Goal: Task Accomplishment & Management: Manage account settings

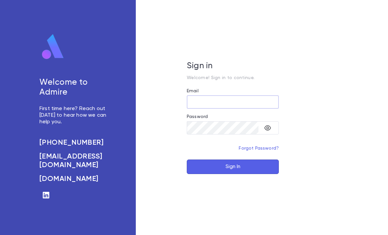
type input "**********"
click at [233, 174] on button "Sign In" at bounding box center [233, 166] width 92 height 14
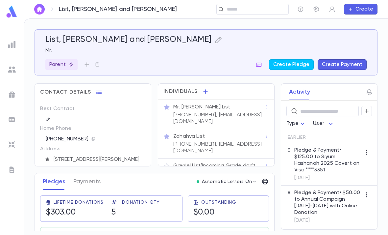
click at [17, 41] on div at bounding box center [12, 44] width 12 height 12
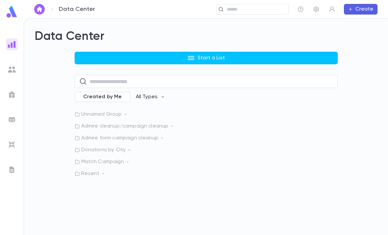
click at [116, 175] on p "Recent" at bounding box center [206, 173] width 263 height 7
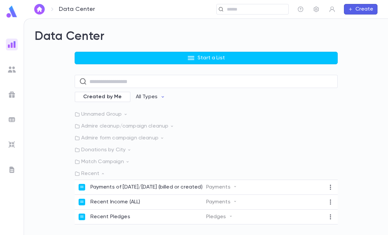
click at [95, 176] on p "Recent" at bounding box center [206, 173] width 263 height 7
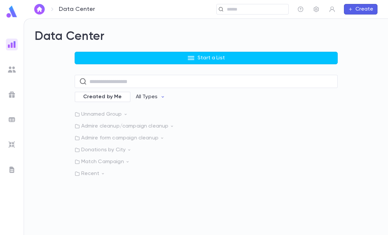
click at [94, 180] on div "Data Center Start a List ​ Created by Me All Types Unnamed Group Admire cleanup…" at bounding box center [206, 127] width 364 height 216
click at [103, 173] on icon at bounding box center [103, 173] width 5 height 5
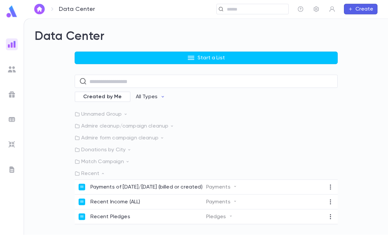
scroll to position [21, 0]
click at [171, 184] on p "Payments of today/yesterday (billed or created)" at bounding box center [146, 187] width 112 height 7
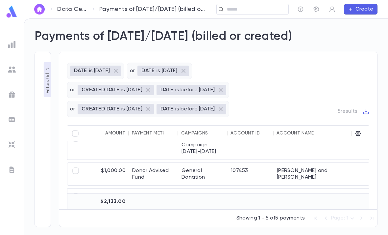
scroll to position [71, 54]
click at [211, 163] on div "General Donation" at bounding box center [202, 174] width 49 height 22
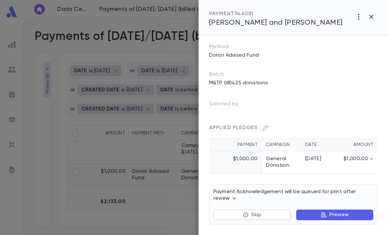
scroll to position [98, 0]
click at [155, 189] on div at bounding box center [194, 117] width 388 height 235
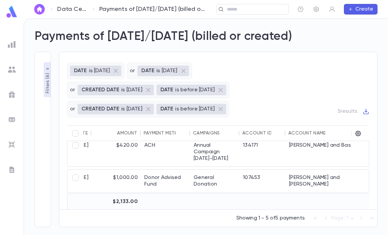
scroll to position [64, 42]
click at [223, 169] on div "General Donation" at bounding box center [214, 180] width 49 height 22
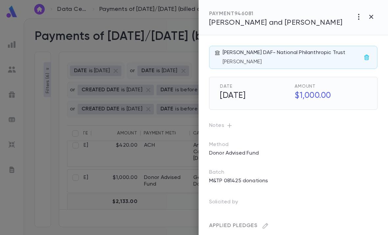
click at [294, 23] on span "[PERSON_NAME] and [PERSON_NAME]" at bounding box center [276, 22] width 134 height 7
click at [110, 142] on div at bounding box center [194, 117] width 388 height 235
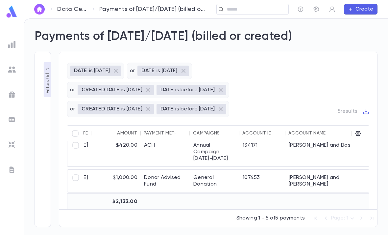
click at [14, 67] on img at bounding box center [12, 69] width 8 height 8
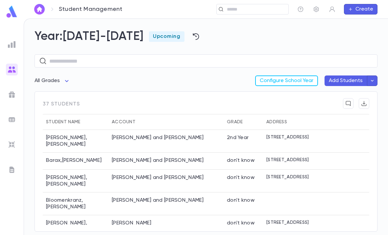
click at [371, 77] on icon "button" at bounding box center [373, 80] width 6 height 7
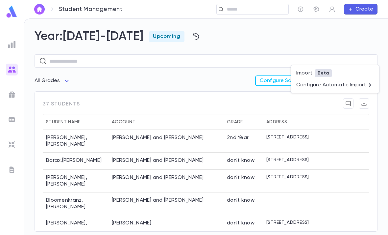
click at [360, 84] on li "Configure Automatic Import" at bounding box center [335, 85] width 88 height 12
click at [357, 85] on div at bounding box center [194, 117] width 388 height 235
click at [360, 86] on li "Configure Automatic Import" at bounding box center [335, 85] width 88 height 12
click at [346, 100] on li "Edit" at bounding box center [352, 101] width 56 height 11
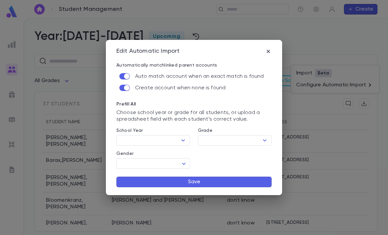
scroll to position [0, 8]
click at [265, 52] on icon "button" at bounding box center [268, 51] width 7 height 7
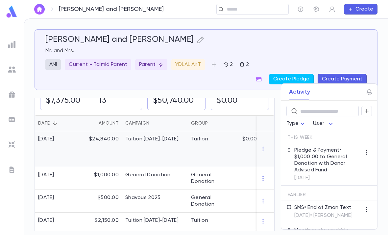
click at [194, 147] on div "Tuition" at bounding box center [212, 149] width 49 height 36
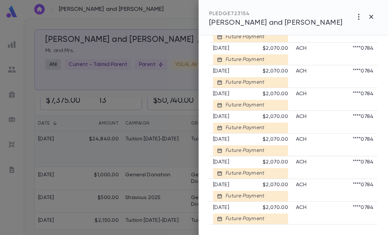
scroll to position [526, 0]
click at [159, 133] on div at bounding box center [194, 117] width 388 height 235
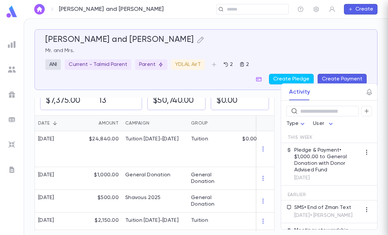
scroll to position [0, 0]
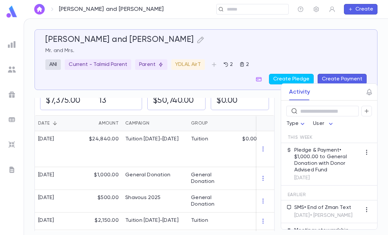
click at [178, 181] on div "General Donation" at bounding box center [155, 178] width 66 height 23
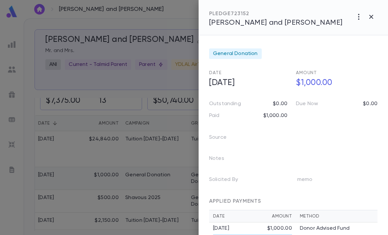
click at [145, 171] on div at bounding box center [194, 117] width 388 height 235
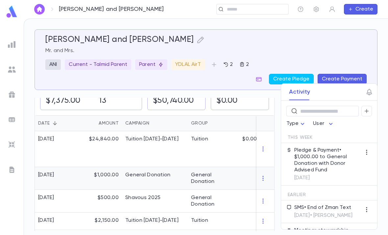
click at [158, 185] on div "General Donation" at bounding box center [155, 178] width 66 height 23
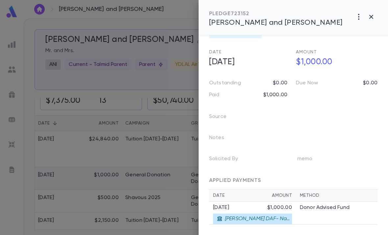
scroll to position [21, 0]
click at [360, 12] on button "button" at bounding box center [359, 17] width 13 height 13
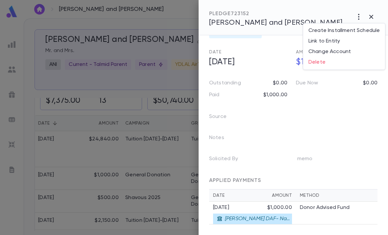
click at [319, 115] on div at bounding box center [194, 117] width 388 height 235
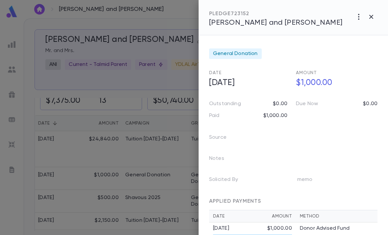
scroll to position [0, 0]
click at [356, 16] on icon "button" at bounding box center [359, 17] width 8 height 8
click at [301, 154] on div at bounding box center [194, 117] width 388 height 235
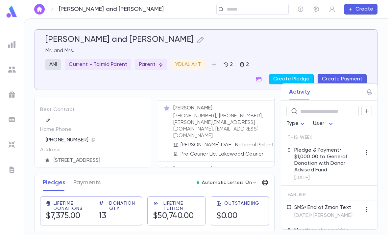
click at [371, 91] on icon "button" at bounding box center [369, 92] width 5 height 7
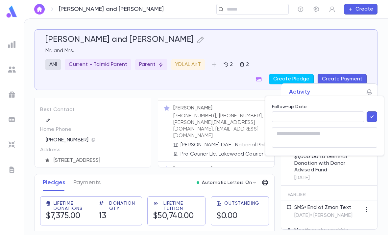
click at [332, 114] on input "Follow-up Date" at bounding box center [318, 117] width 92 height 10
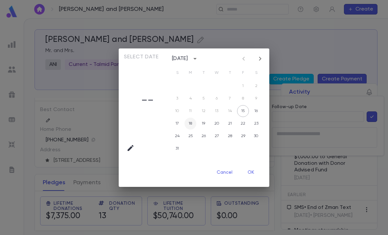
click at [192, 119] on button "18" at bounding box center [191, 123] width 12 height 12
click at [255, 171] on button "OK" at bounding box center [251, 172] width 21 height 13
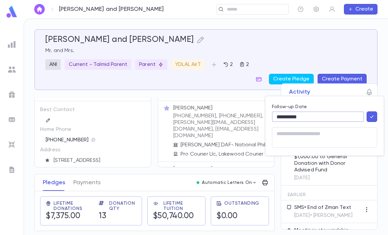
click at [325, 137] on textarea at bounding box center [325, 137] width 96 height 20
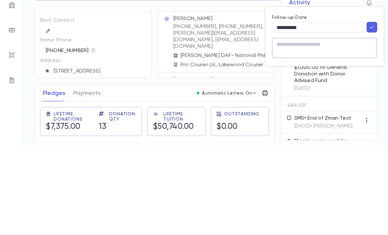
click at [314, 112] on input "**********" at bounding box center [318, 117] width 92 height 10
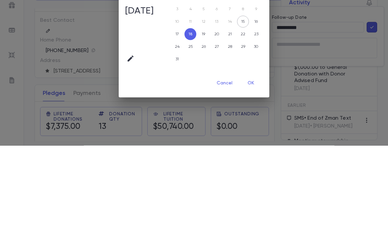
scroll to position [21, 0]
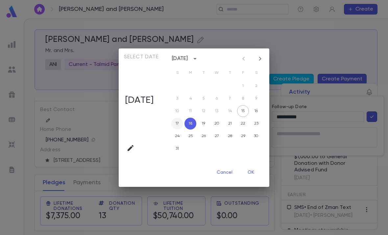
click at [180, 126] on button "17" at bounding box center [177, 123] width 12 height 12
type input "**********"
click at [254, 170] on button "OK" at bounding box center [251, 172] width 21 height 13
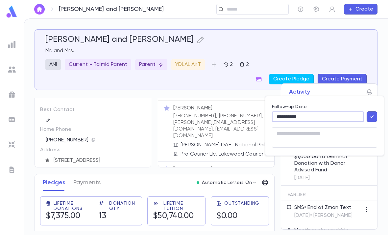
click at [294, 139] on textarea at bounding box center [325, 137] width 96 height 20
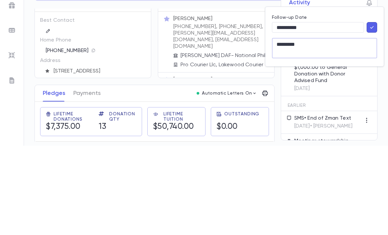
type textarea "*********"
click at [375, 111] on button "button" at bounding box center [372, 116] width 11 height 11
